Goal: Information Seeking & Learning: Learn about a topic

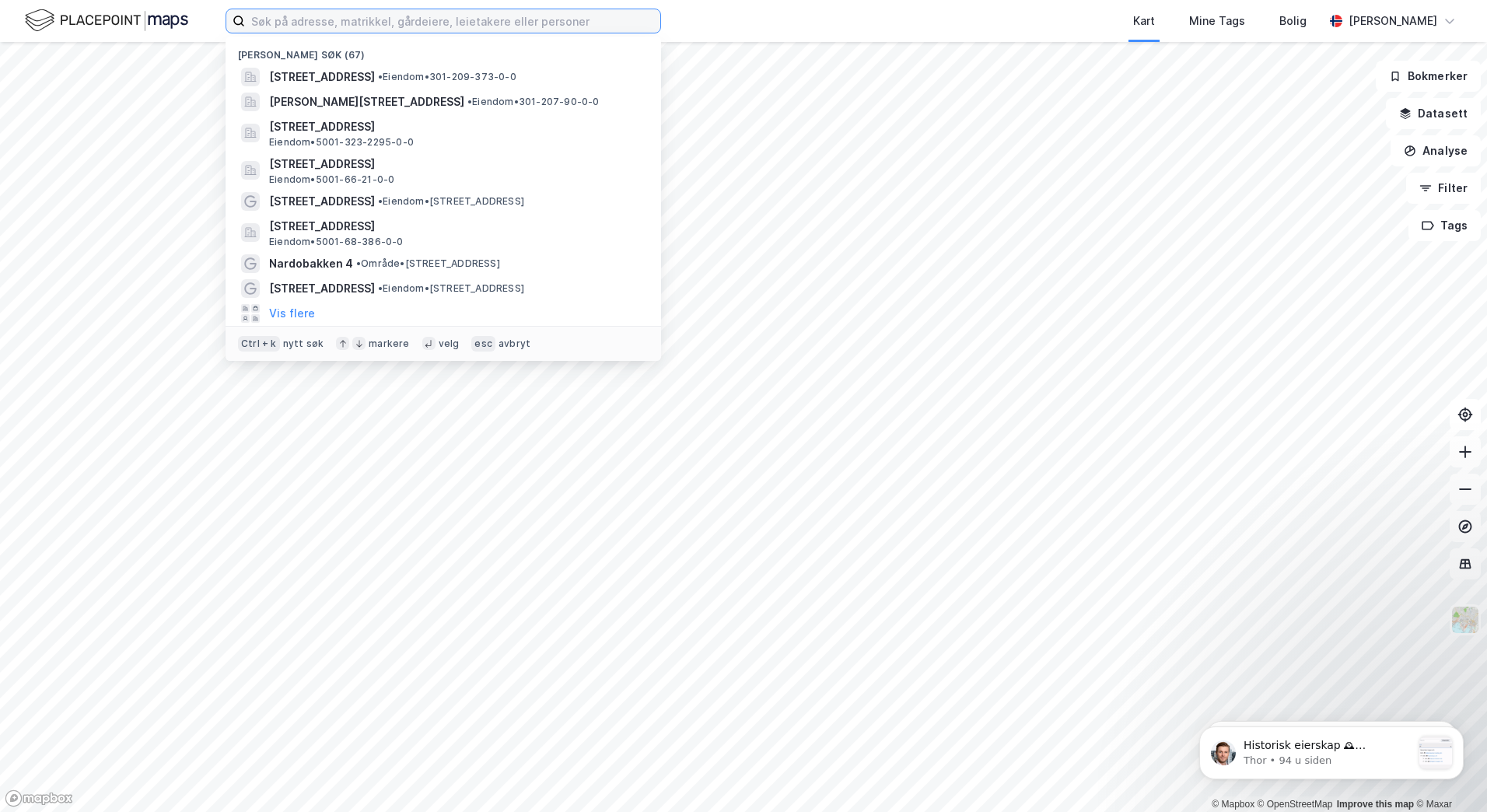
click at [333, 25] on input at bounding box center [453, 21] width 415 height 24
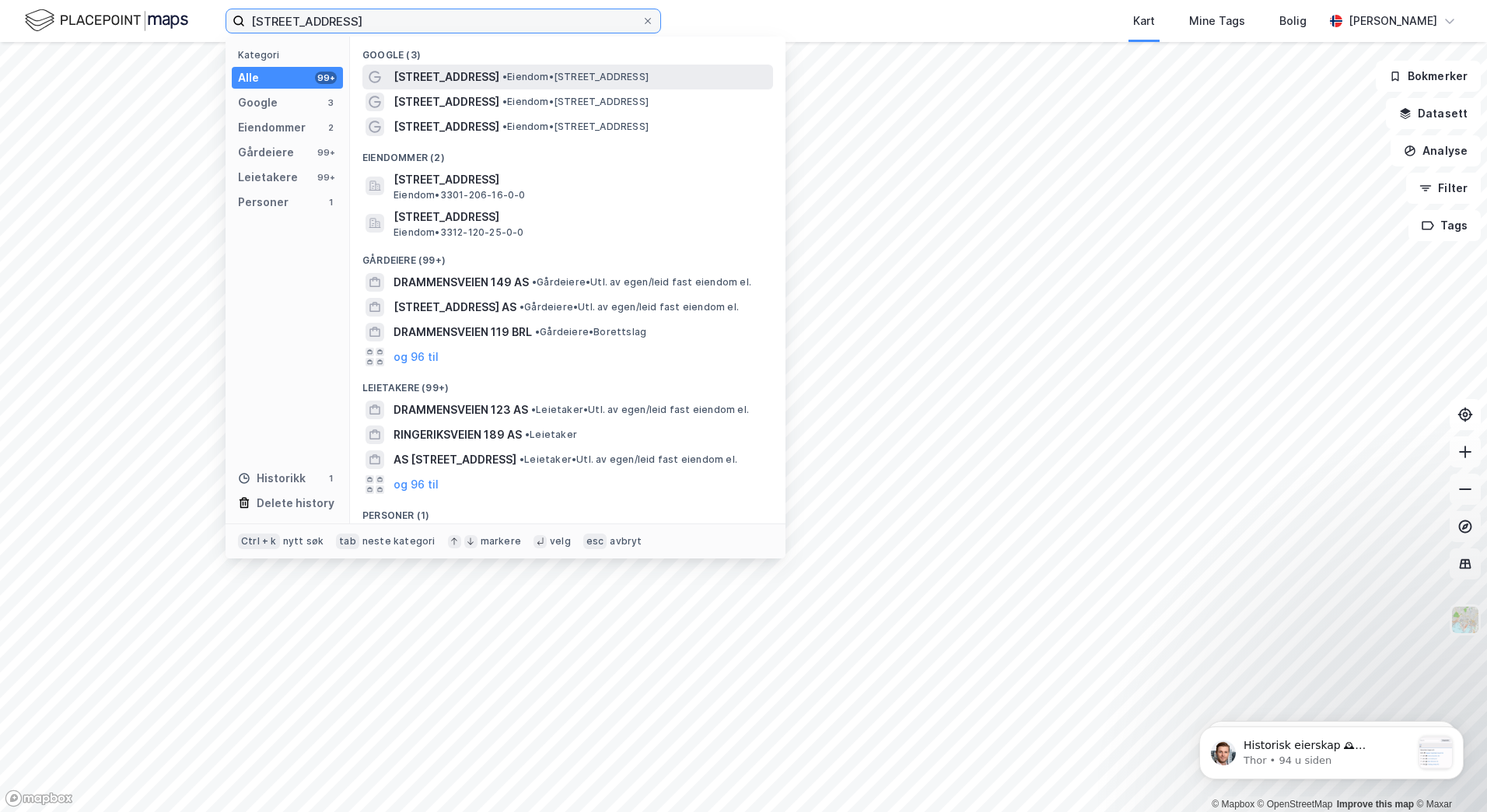
type input "[STREET_ADDRESS]"
click at [461, 82] on span "[STREET_ADDRESS]" at bounding box center [446, 76] width 105 height 19
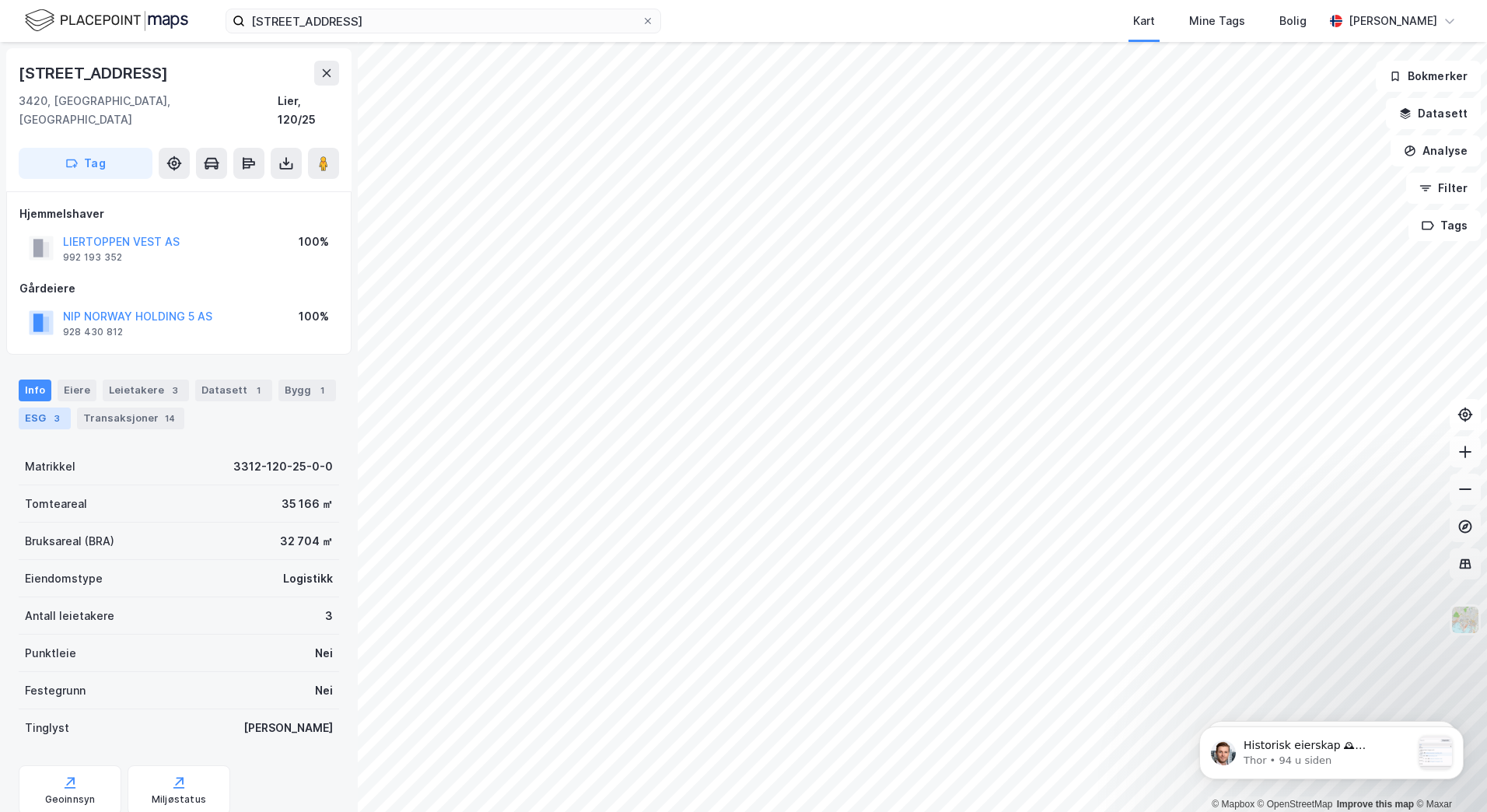
click at [51, 410] on div "3" at bounding box center [56, 418] width 15 height 15
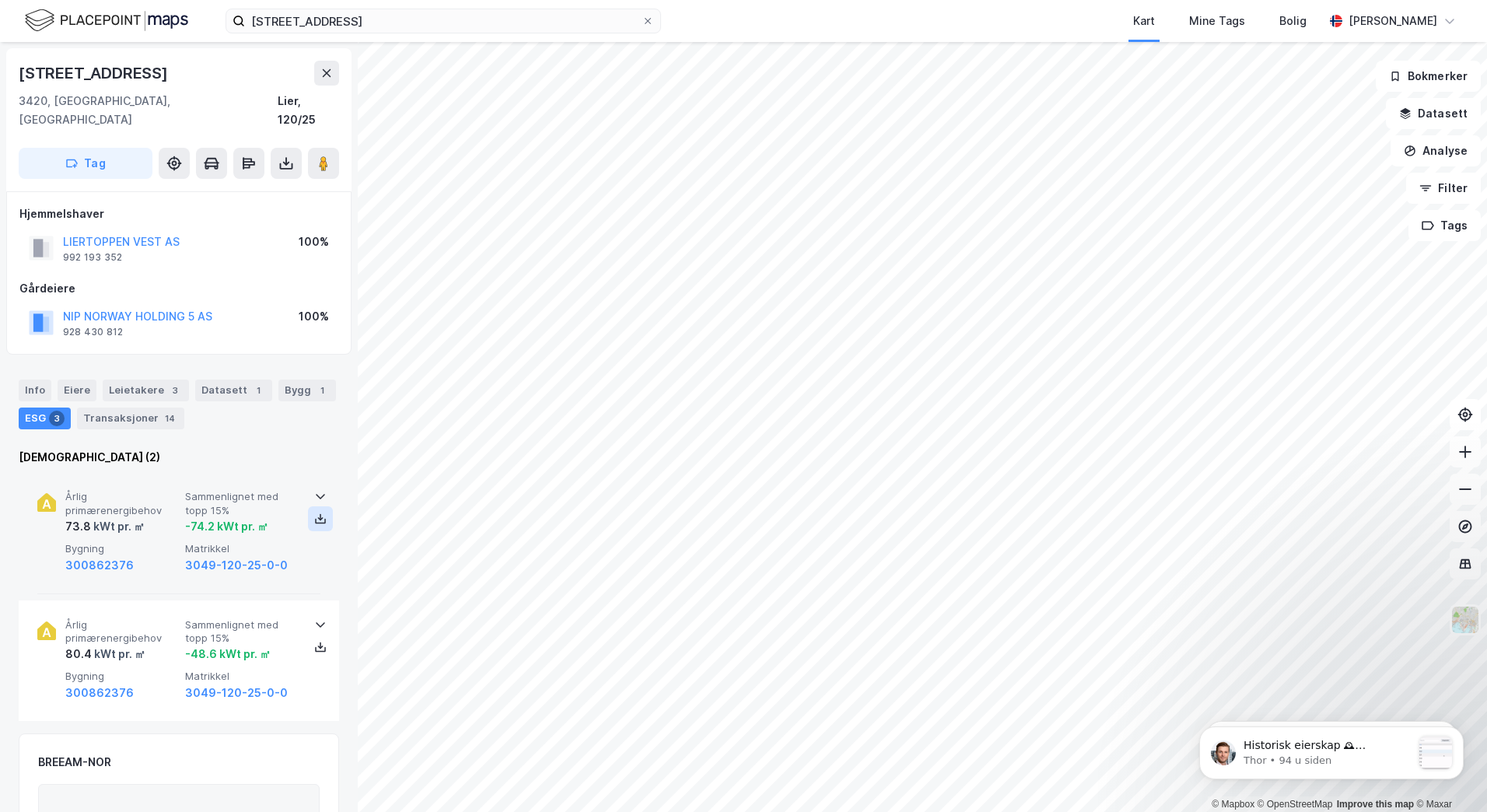
click at [318, 513] on icon at bounding box center [320, 518] width 12 height 12
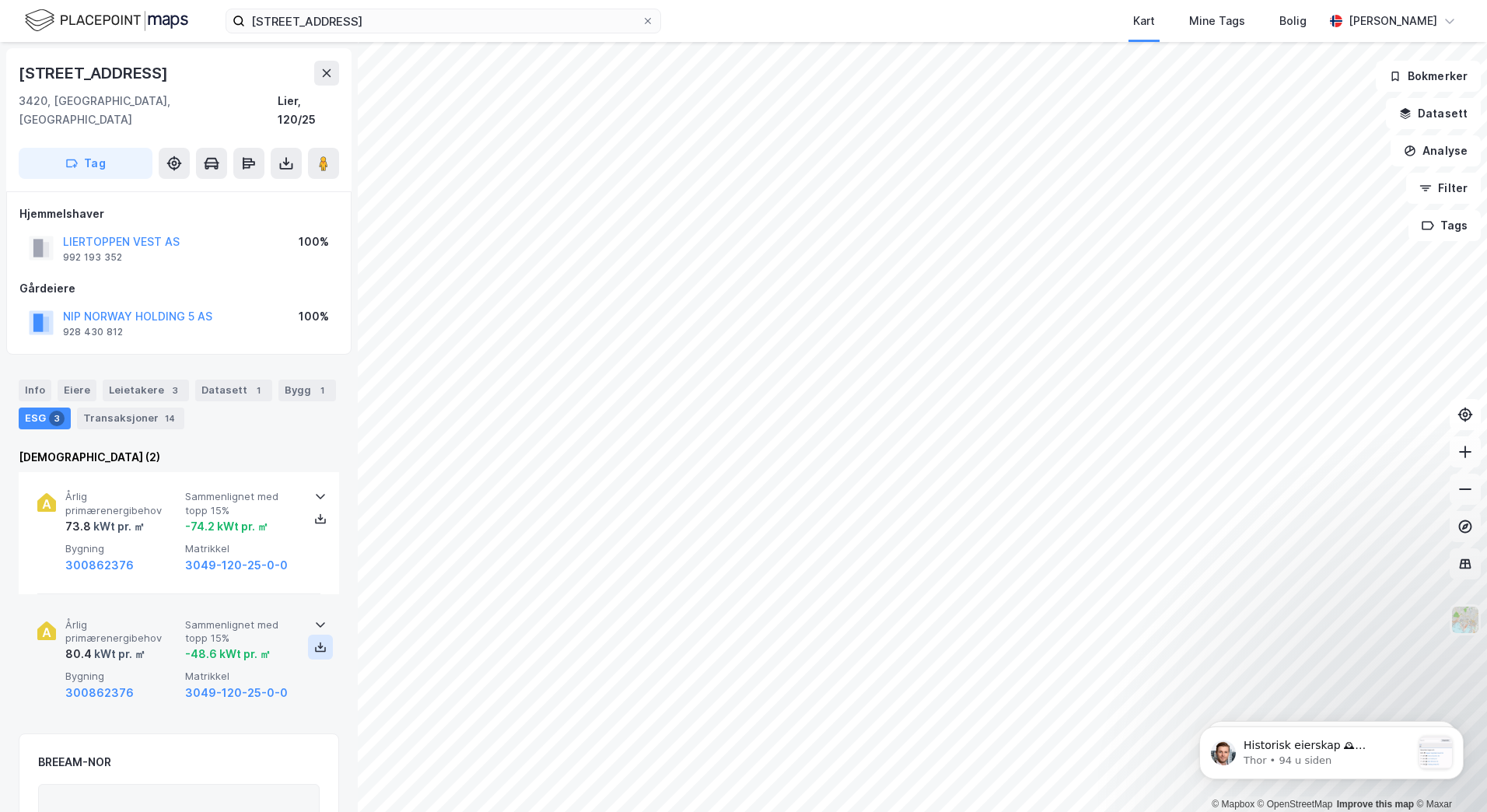
click at [312, 637] on button at bounding box center [320, 647] width 25 height 25
